Goal: Navigation & Orientation: Find specific page/section

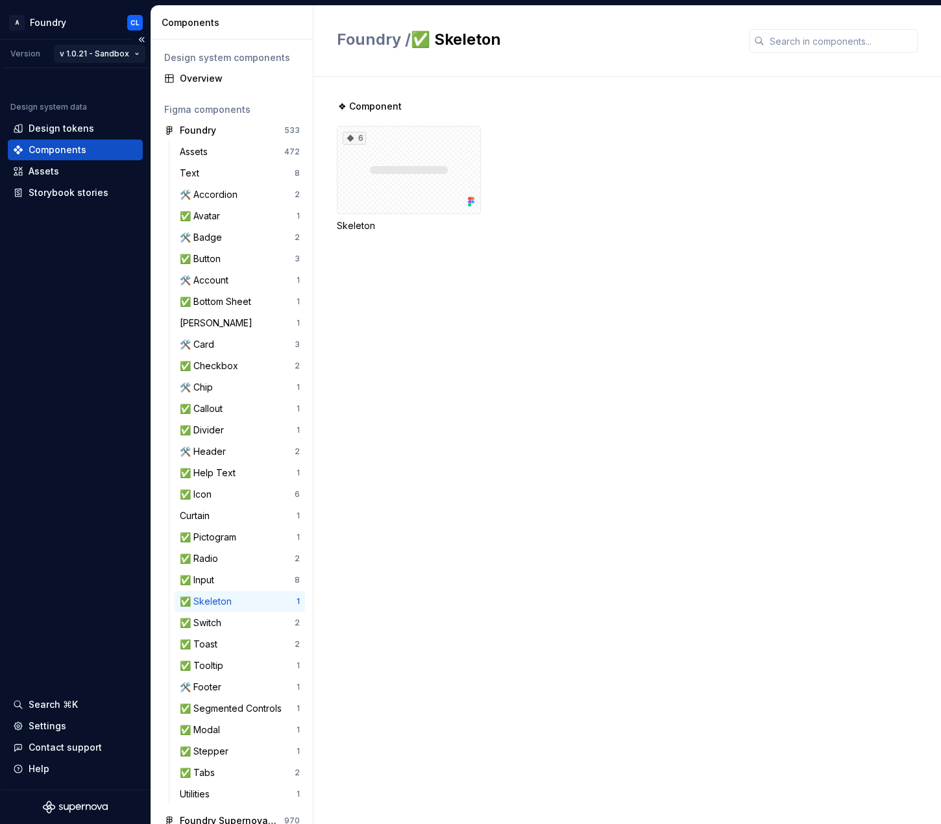
click at [114, 55] on html "A Foundry CL Version v 1.0.21 - Sandbox Design system data Design tokens Compon…" at bounding box center [470, 412] width 941 height 824
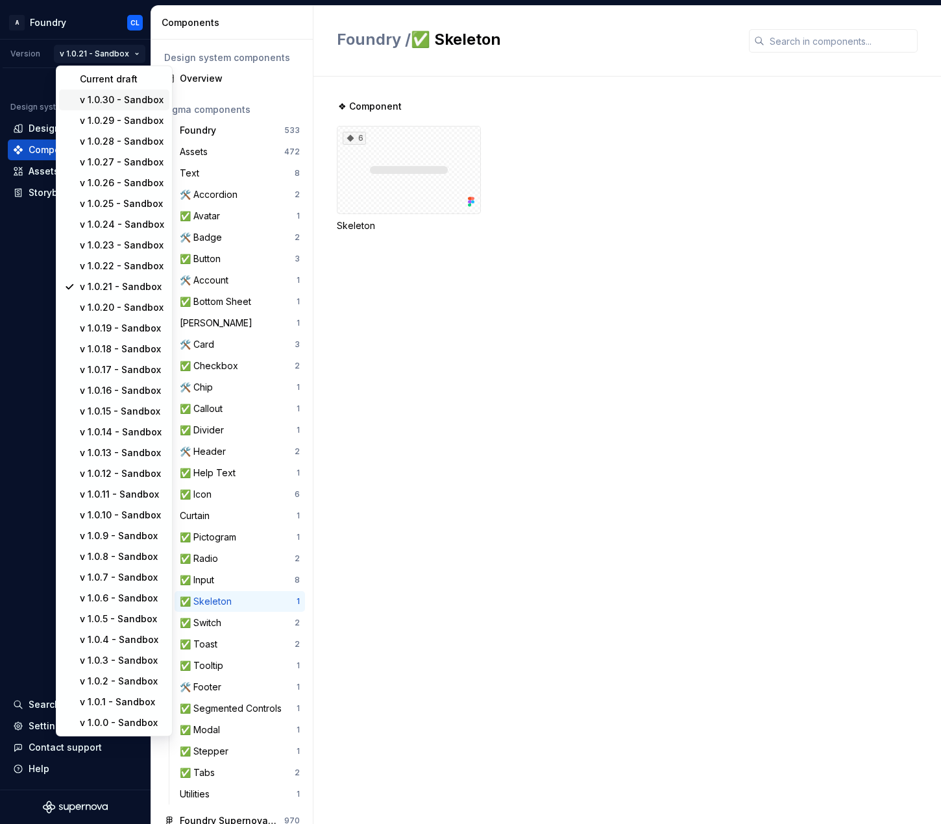
click at [127, 97] on div "v 1.0.30 - Sandbox" at bounding box center [122, 99] width 84 height 13
click at [130, 57] on html "A Foundry CL Version v 1.0.21 - Sandbox Design system data Design tokens Compon…" at bounding box center [470, 412] width 941 height 824
